Goal: Browse casually

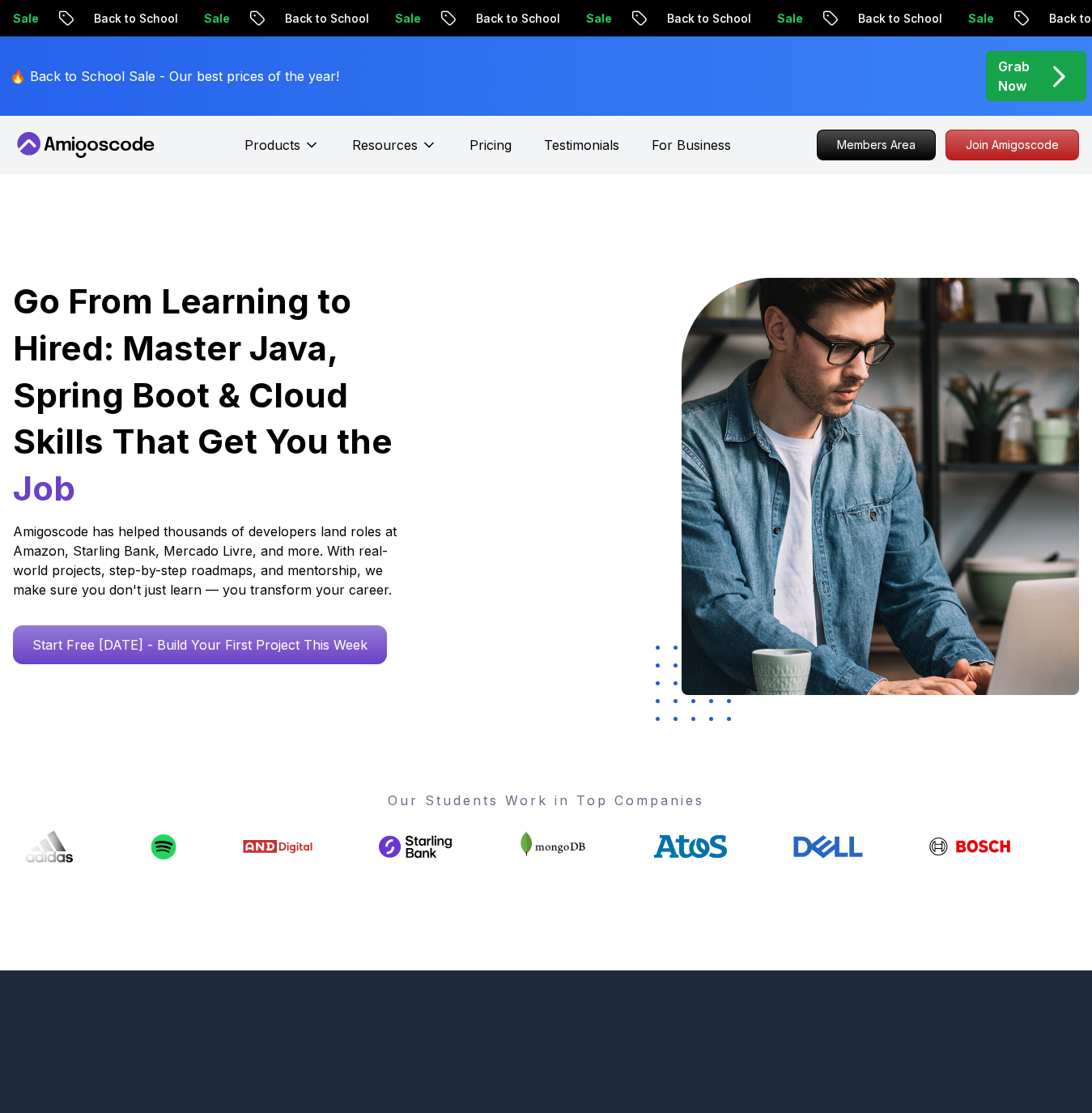
click at [412, 305] on h1 "Go From Learning to Hired: Master Java, Spring Boot & Cloud Skills That Get You…" at bounding box center [228, 395] width 429 height 234
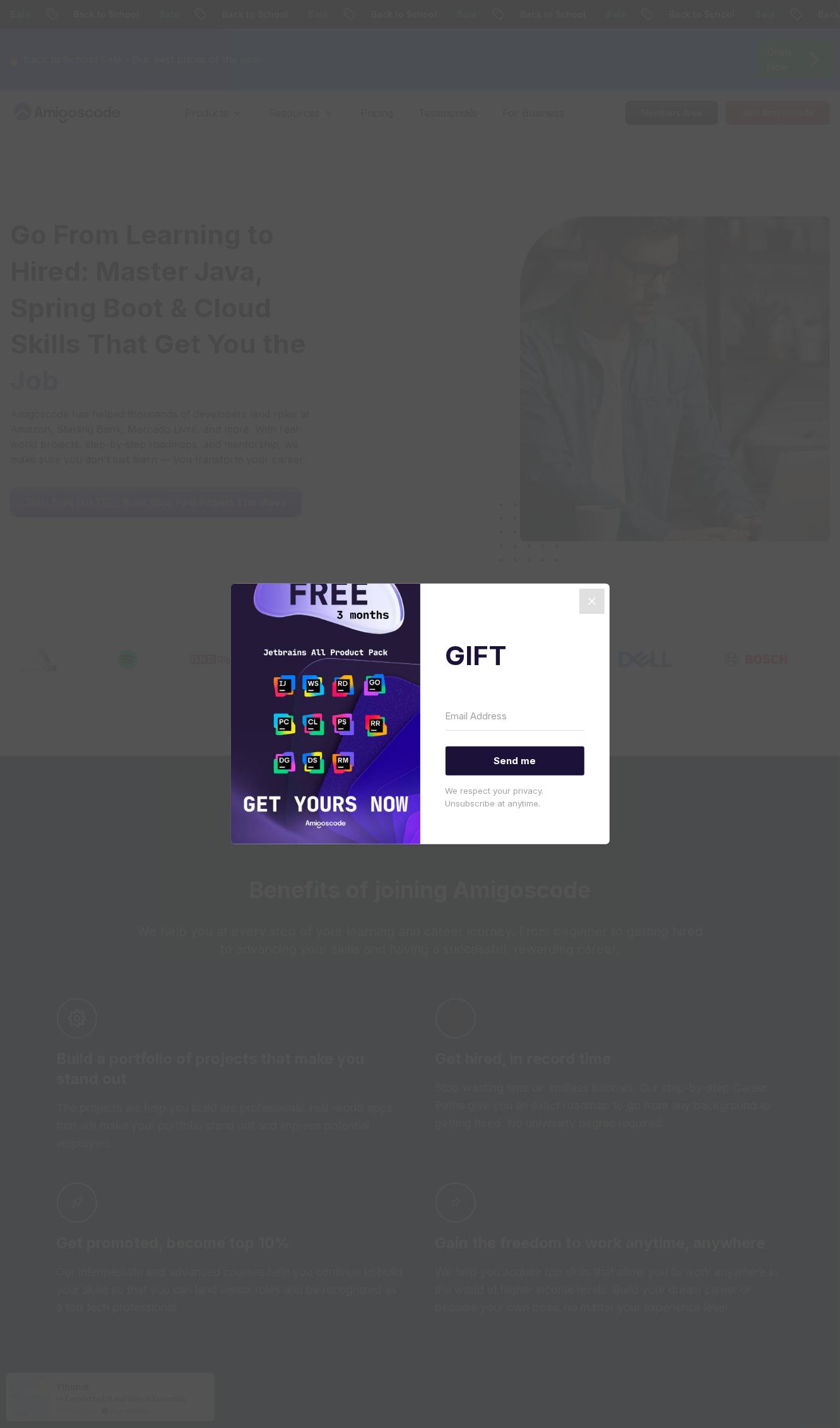
click at [596, 602] on icon "Close" at bounding box center [592, 601] width 15 height 15
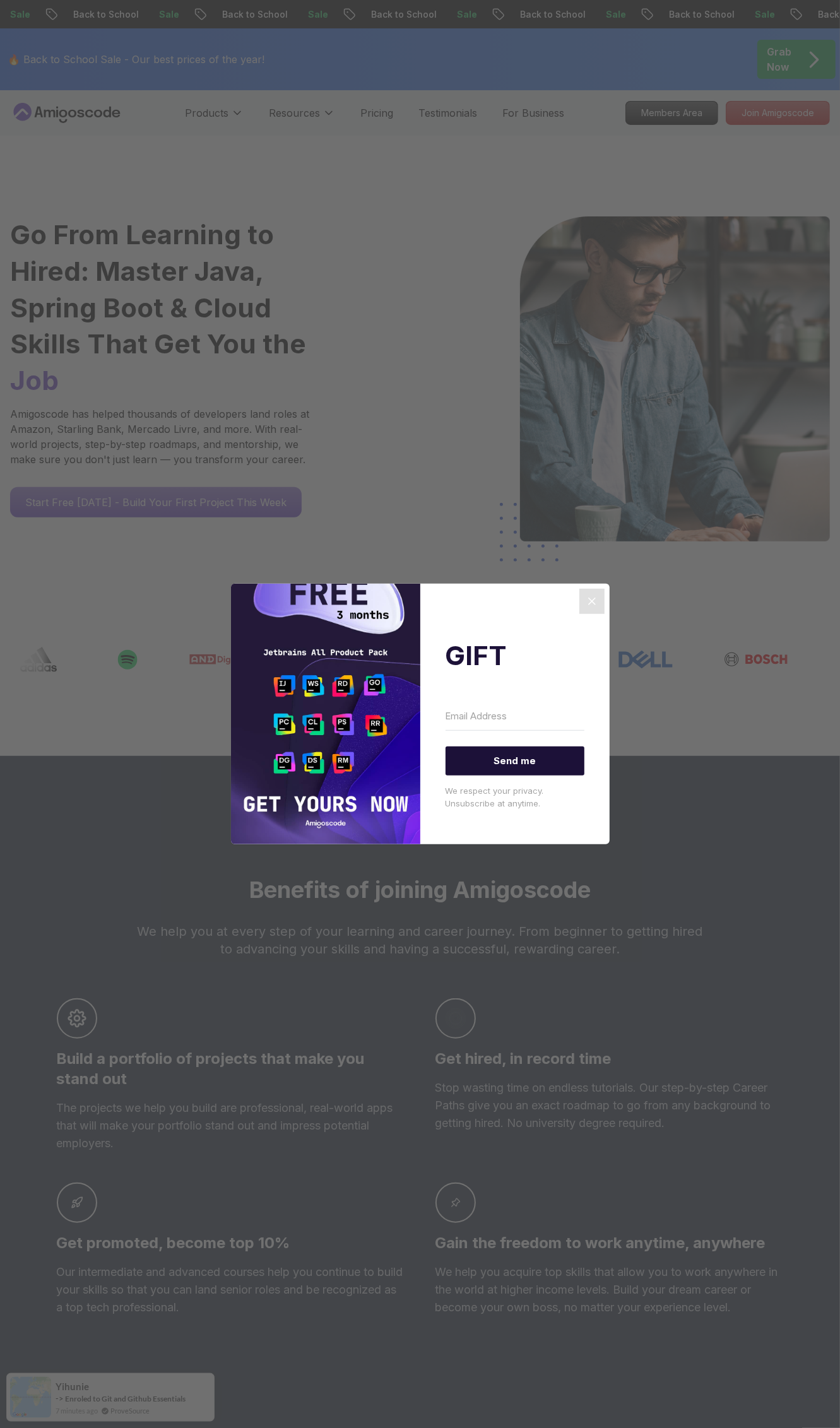
click at [596, 602] on icon "Close" at bounding box center [592, 601] width 15 height 15
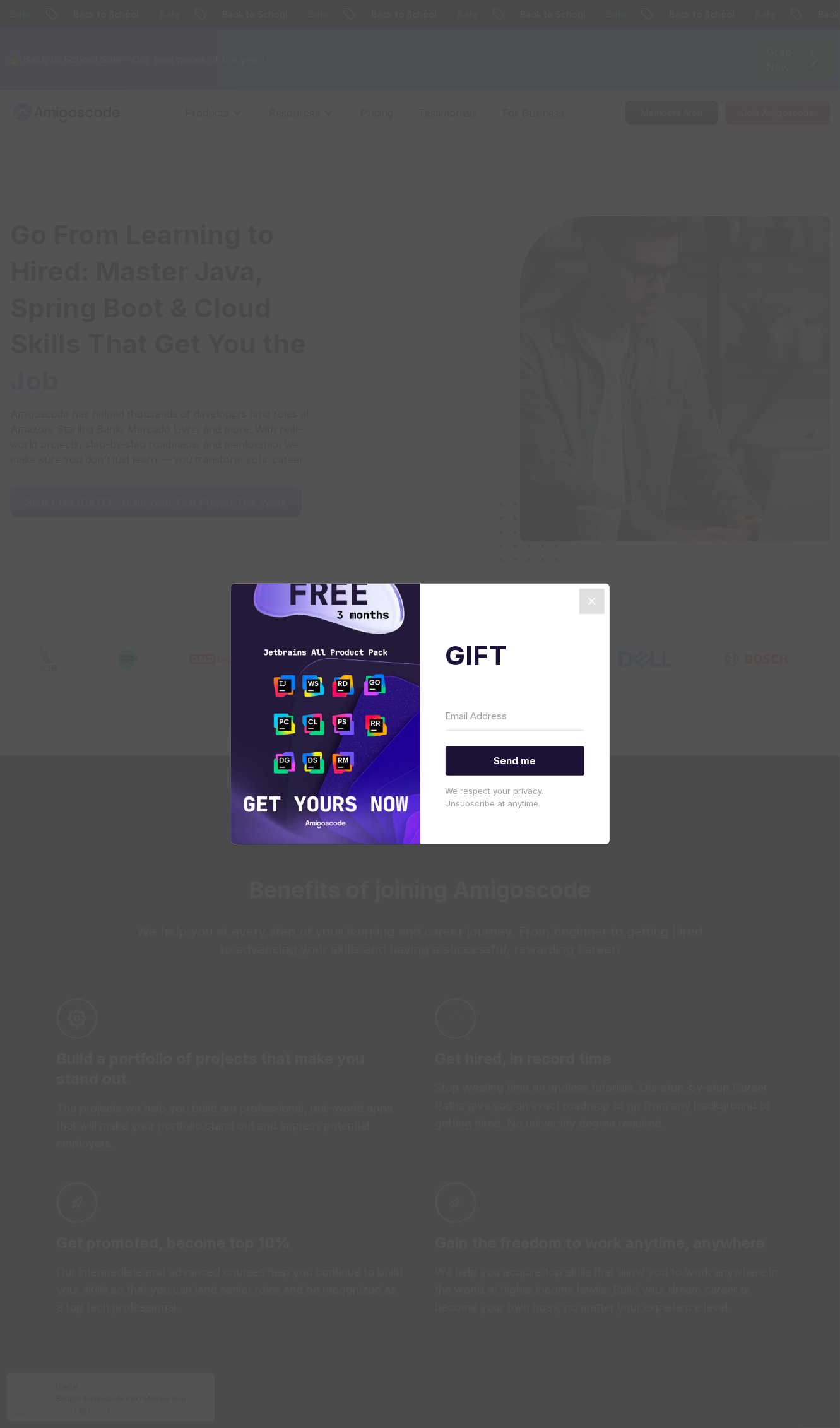
click at [599, 598] on icon "Close" at bounding box center [592, 601] width 15 height 15
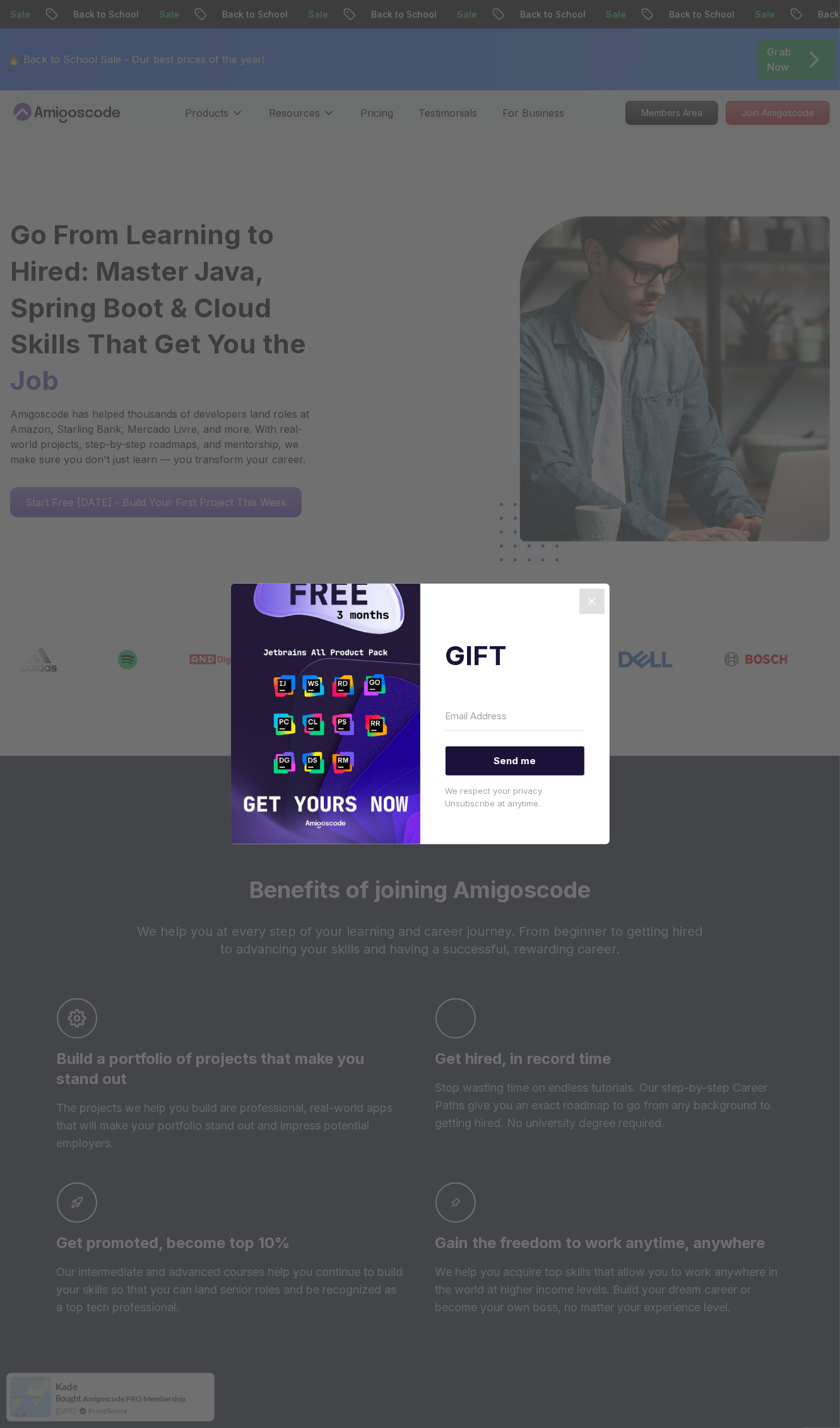
click at [599, 598] on icon "Close" at bounding box center [592, 601] width 15 height 15
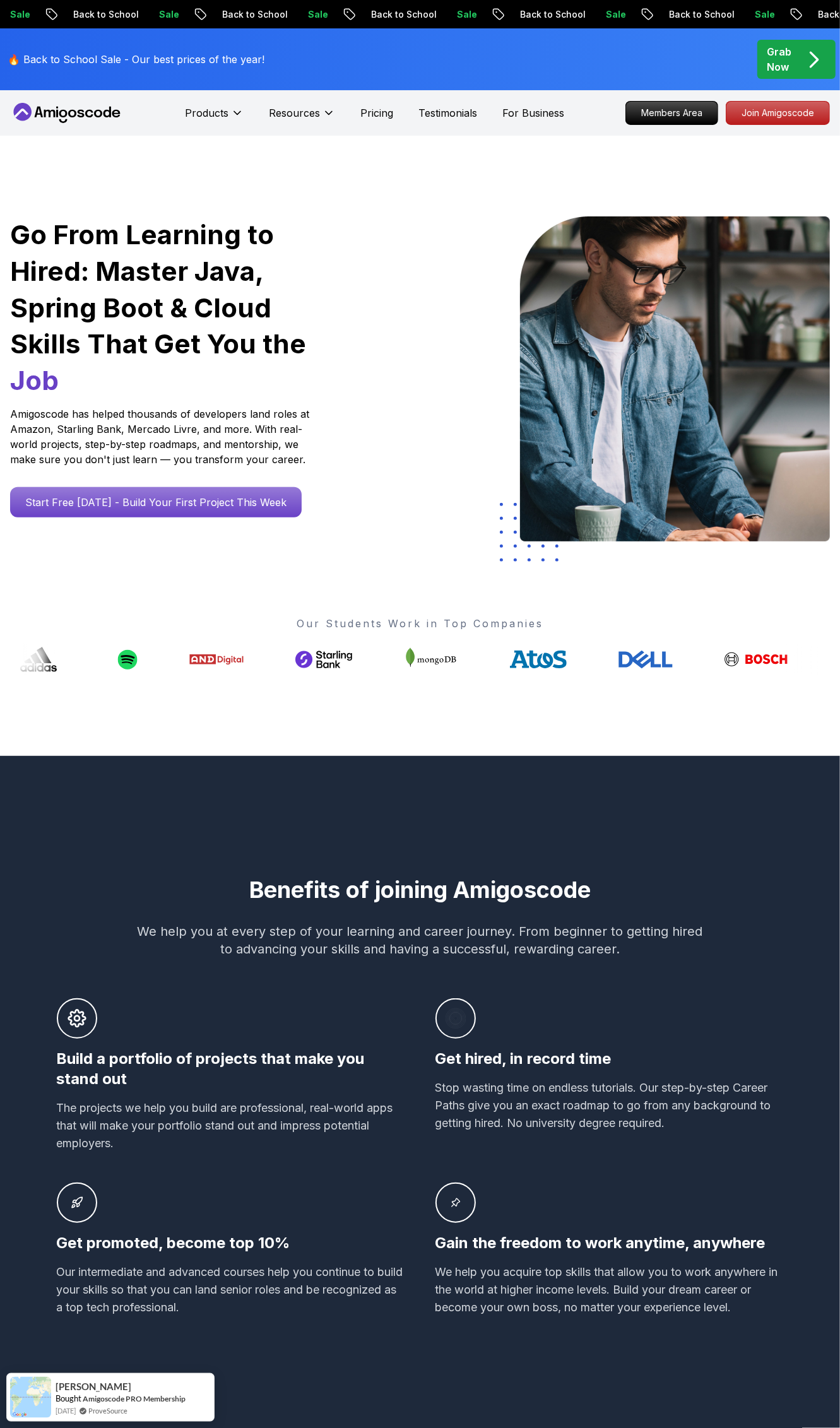
click at [281, 804] on div "Benefits of joining Amigoscode We help you at every step of your learning and c…" at bounding box center [420, 1122] width 840 height 732
